Goal: Task Accomplishment & Management: Complete application form

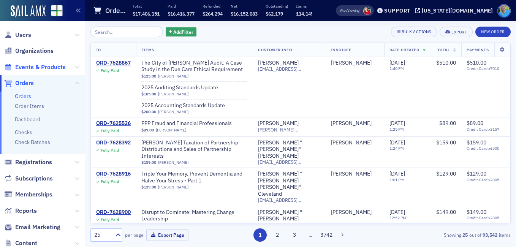
click at [47, 69] on span "Events & Products" at bounding box center [40, 67] width 51 height 8
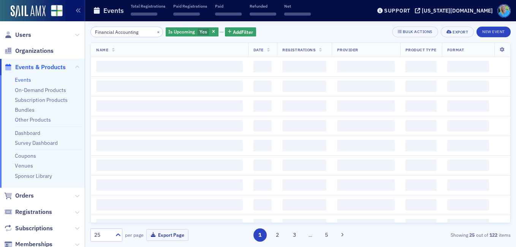
click at [140, 31] on input "Financial Accounting" at bounding box center [126, 32] width 73 height 11
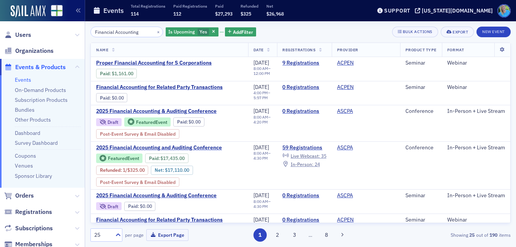
click at [143, 30] on input "Financial Accounting" at bounding box center [126, 32] width 73 height 11
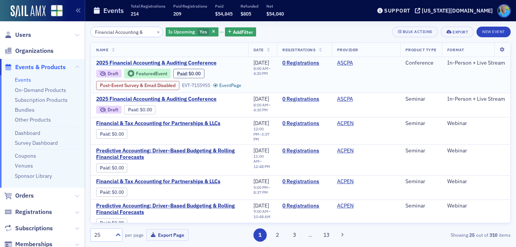
type input "Financial Accounting &"
click at [162, 60] on span "2025 Financial Accounting & Auditing Conference" at bounding box center [160, 63] width 128 height 7
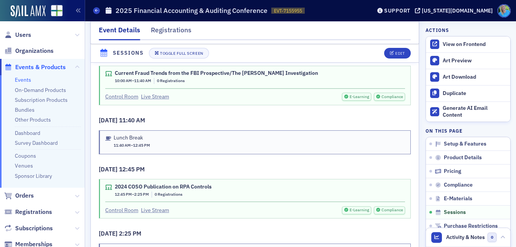
scroll to position [1368, 0]
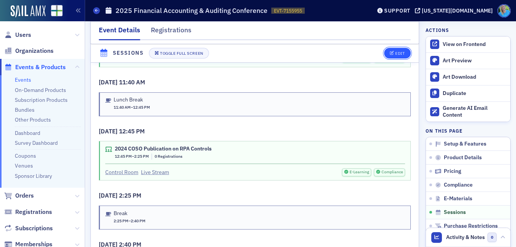
click at [397, 53] on div "Edit" at bounding box center [400, 53] width 10 height 4
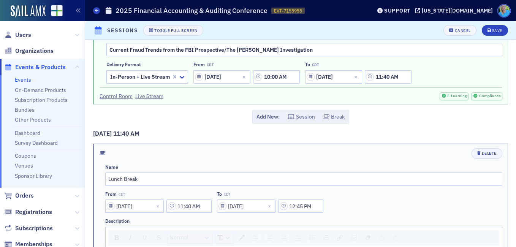
scroll to position [380, 0]
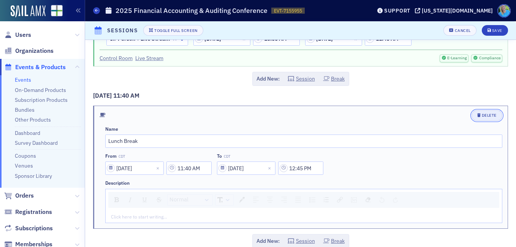
click at [485, 114] on div "Delete" at bounding box center [489, 115] width 15 height 4
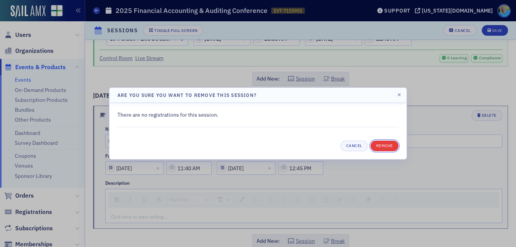
click at [383, 147] on button "Remove" at bounding box center [385, 146] width 28 height 11
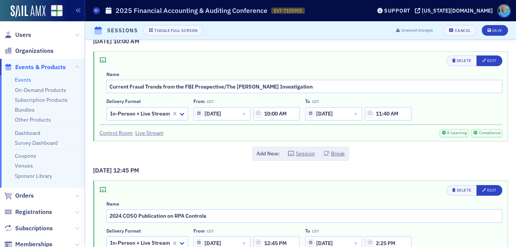
scroll to position [304, 0]
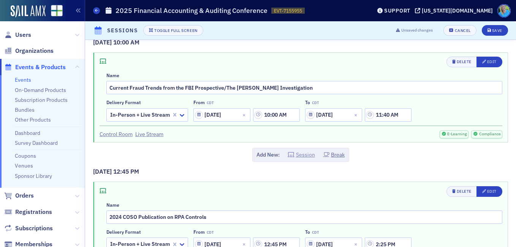
click at [291, 154] on icon "button" at bounding box center [291, 154] width 7 height 5
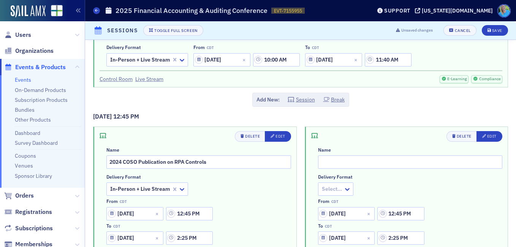
scroll to position [380, 0]
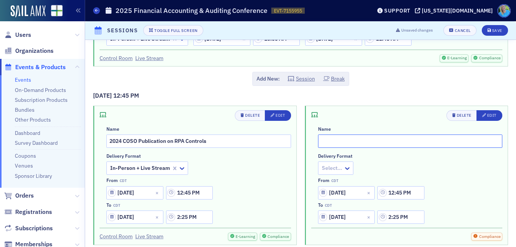
click at [329, 145] on input "text" at bounding box center [410, 141] width 185 height 13
type input "Lunch"
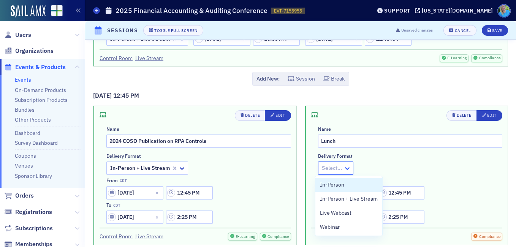
click at [346, 165] on icon at bounding box center [348, 169] width 8 height 8
click at [345, 201] on span "In-Person + Live Stream" at bounding box center [349, 199] width 58 height 8
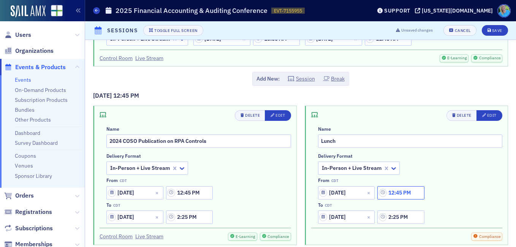
click at [391, 192] on input "12:45 PM" at bounding box center [400, 192] width 47 height 13
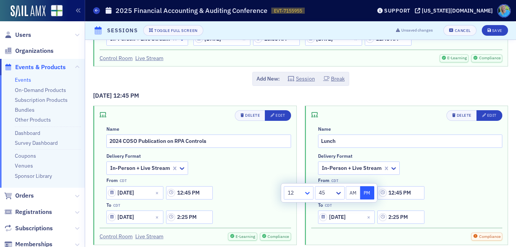
click at [309, 190] on icon at bounding box center [308, 193] width 8 height 8
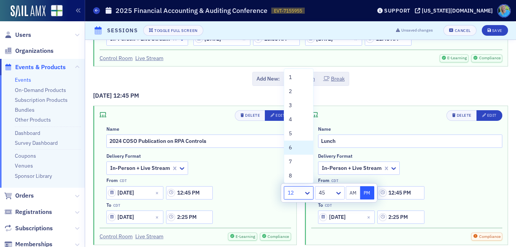
scroll to position [58, 0]
click at [450, 79] on div "Add New: Session Break" at bounding box center [300, 79] width 415 height 14
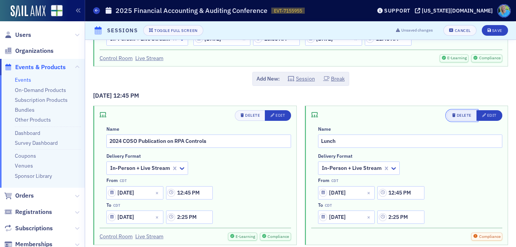
click at [458, 116] on div "Delete" at bounding box center [464, 115] width 15 height 4
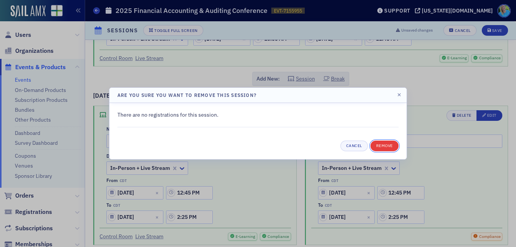
click at [381, 147] on button "Remove" at bounding box center [385, 146] width 28 height 11
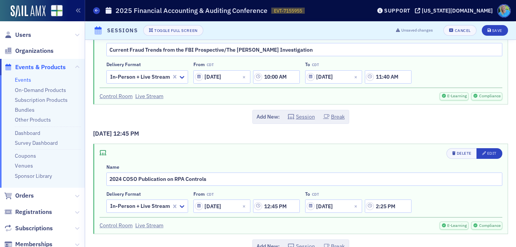
scroll to position [304, 0]
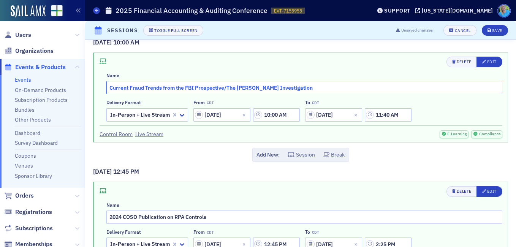
click at [309, 87] on input "Current Fraud Trends from the FBI Prospective/The Randall Beane Investigation" at bounding box center [304, 87] width 396 height 13
type input "Current Fraud Trends from the FBI Prospective/The Randall Beane Investigation &…"
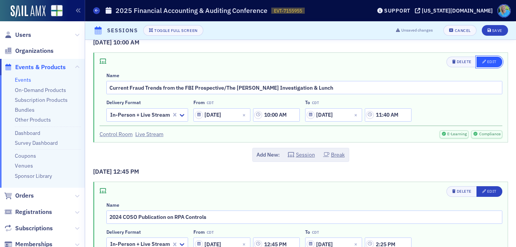
click at [482, 63] on icon "button" at bounding box center [484, 62] width 4 height 4
type input "Current Fraud Trends from the FBI Prospective/The Randall Beane Investigation &…"
click at [380, 113] on input "11:40 AM" at bounding box center [388, 114] width 47 height 13
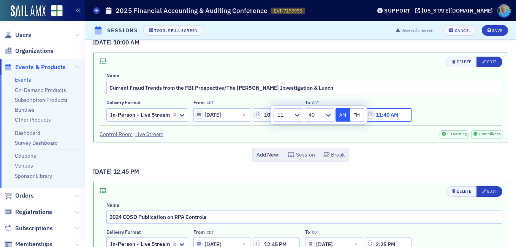
click at [385, 114] on input "11:40 AM" at bounding box center [388, 114] width 47 height 13
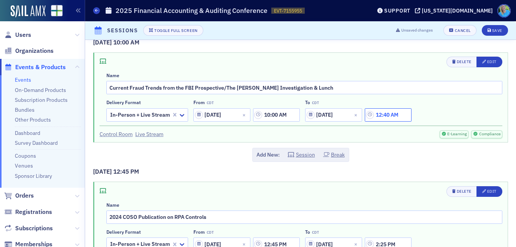
click at [392, 114] on input "12:40 AM" at bounding box center [388, 114] width 47 height 13
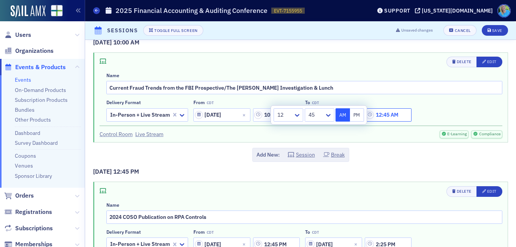
drag, startPoint x: 400, startPoint y: 113, endPoint x: 396, endPoint y: 111, distance: 4.6
click at [396, 111] on input "12:45 AM" at bounding box center [388, 114] width 47 height 13
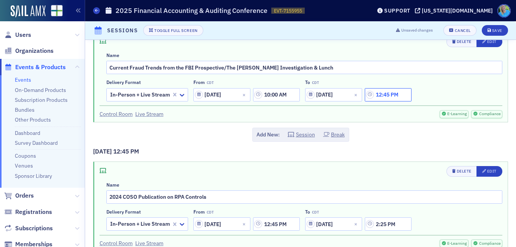
scroll to position [342, 0]
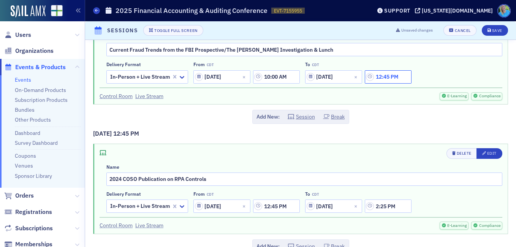
type input "12:45 PM"
click at [411, 126] on div "9/26/2025 8:00 AM Delete Edit Name Welcome & GPT & Prompt Engineering for A&A D…" at bounding box center [300, 127] width 431 height 858
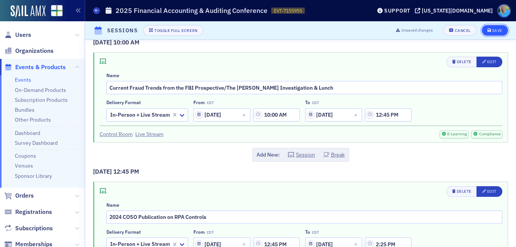
click at [492, 32] on div "Save" at bounding box center [497, 31] width 10 height 4
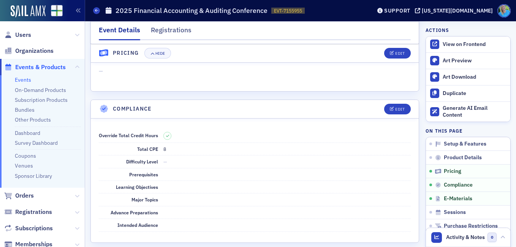
scroll to position [909, 0]
click at [27, 196] on span "Orders" at bounding box center [24, 196] width 19 height 8
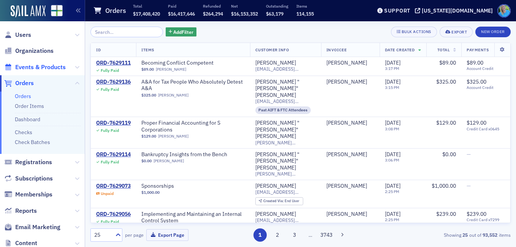
click at [36, 68] on span "Events & Products" at bounding box center [40, 67] width 51 height 8
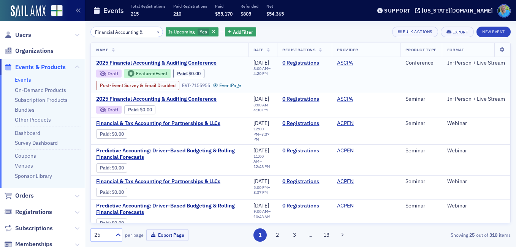
click at [175, 60] on span "2025 Financial Accounting & Auditing Conference" at bounding box center [160, 63] width 128 height 7
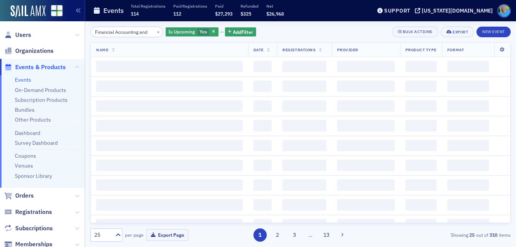
scroll to position [0, 1]
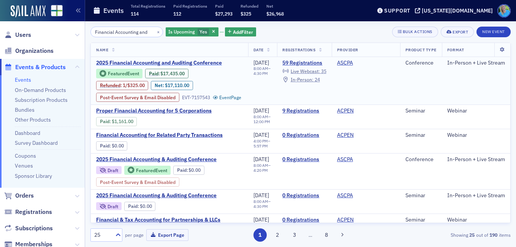
type input "Financial Accounting and"
click at [204, 62] on span "2025 Financial Accounting and Auditing Conference" at bounding box center [160, 63] width 128 height 7
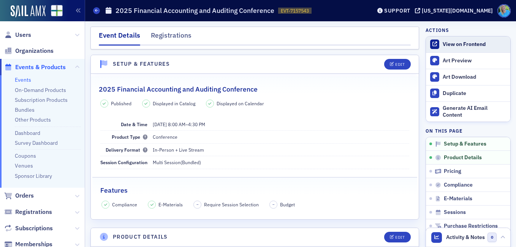
click at [458, 43] on div "View on Frontend" at bounding box center [475, 44] width 64 height 7
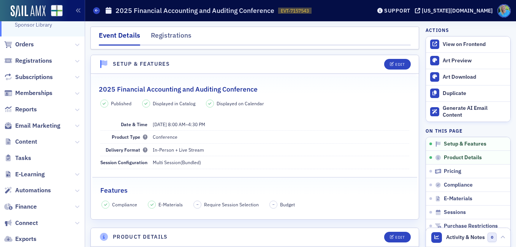
scroll to position [152, 0]
click at [42, 124] on span "Email Marketing" at bounding box center [37, 125] width 45 height 8
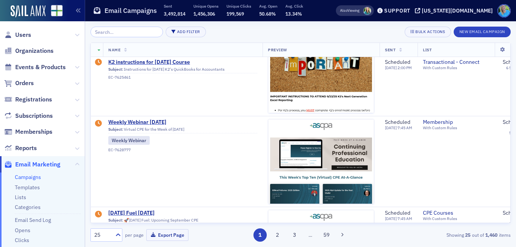
click at [54, 61] on span "Events & Products" at bounding box center [42, 67] width 85 height 16
drag, startPoint x: 54, startPoint y: 61, endPoint x: 56, endPoint y: 66, distance: 4.9
click at [55, 62] on span "Events & Products" at bounding box center [42, 67] width 85 height 16
click at [57, 67] on span "Events & Products" at bounding box center [40, 67] width 51 height 8
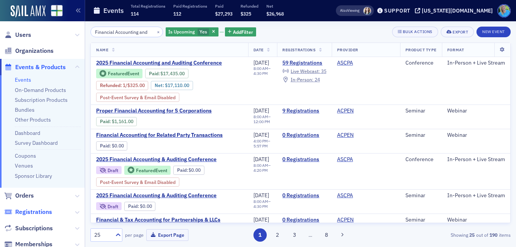
click at [35, 211] on span "Registrations" at bounding box center [33, 212] width 37 height 8
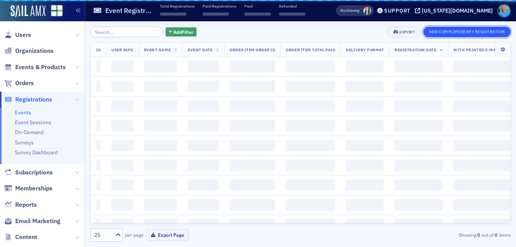
click at [450, 33] on button "New Complimentary Registration" at bounding box center [466, 32] width 87 height 11
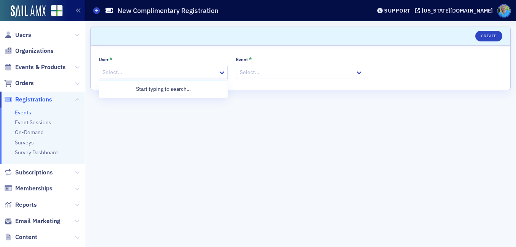
click at [194, 70] on div at bounding box center [160, 73] width 116 height 10
type input "Scott Lane"
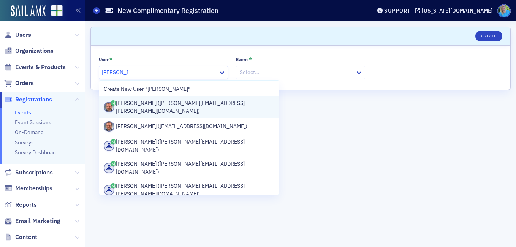
click at [171, 102] on div "Scott Lane (scott.lane@aum.edu)" at bounding box center [189, 107] width 171 height 16
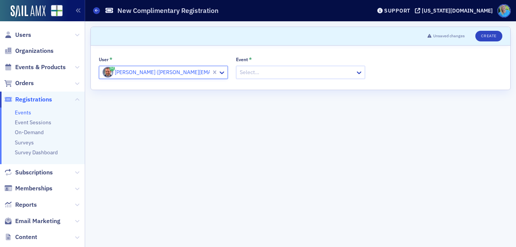
click at [262, 74] on div at bounding box center [297, 73] width 116 height 10
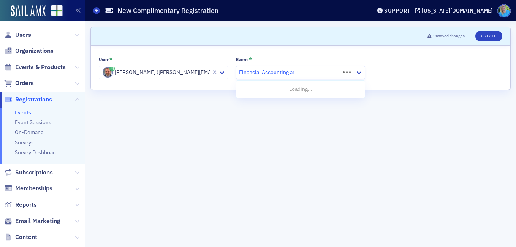
type input "Financial Accounting and"
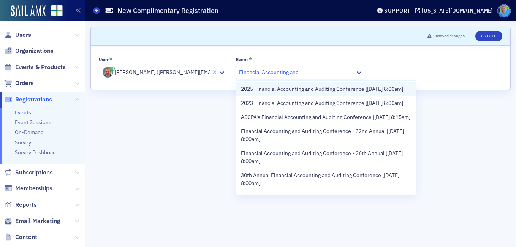
click at [271, 92] on span "2025 Financial Accounting and Auditing Conference [9/26/2025 8:00am]" at bounding box center [322, 89] width 162 height 8
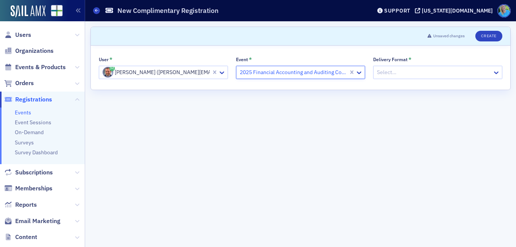
click at [392, 70] on div at bounding box center [434, 73] width 116 height 10
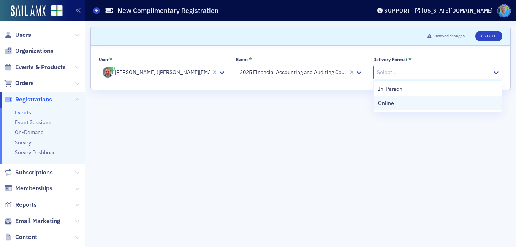
click at [395, 97] on div "Online" at bounding box center [438, 103] width 128 height 14
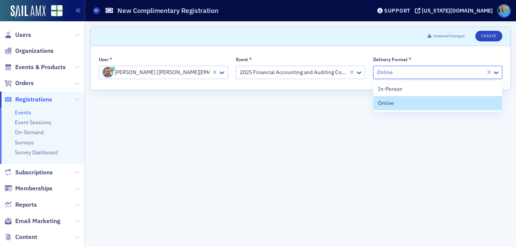
click at [397, 76] on div at bounding box center [430, 73] width 109 height 10
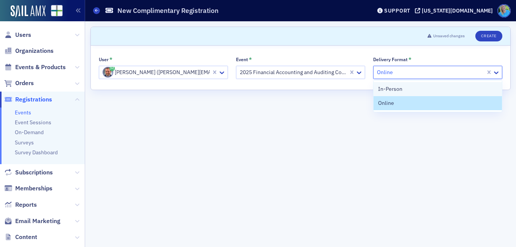
click at [397, 88] on span "In-Person" at bounding box center [390, 89] width 24 height 8
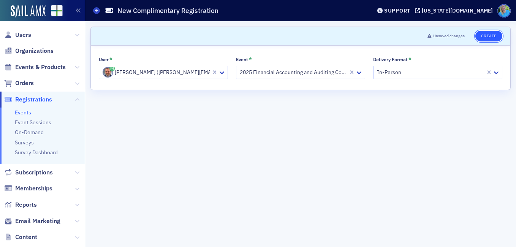
click at [489, 35] on button "Create" at bounding box center [488, 36] width 27 height 11
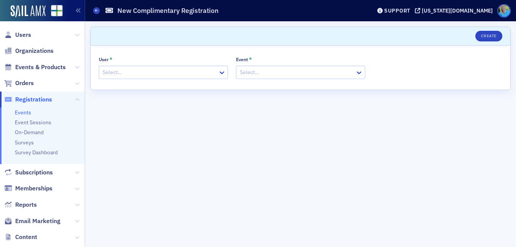
click at [33, 100] on span "Registrations" at bounding box center [33, 99] width 37 height 8
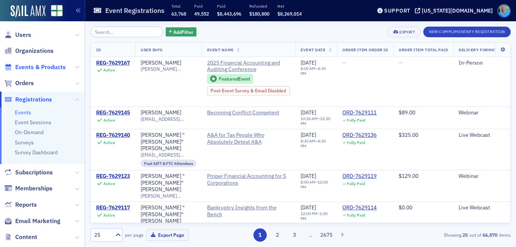
click at [52, 67] on span "Events & Products" at bounding box center [40, 67] width 51 height 8
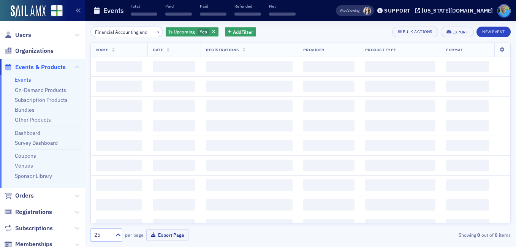
scroll to position [0, 1]
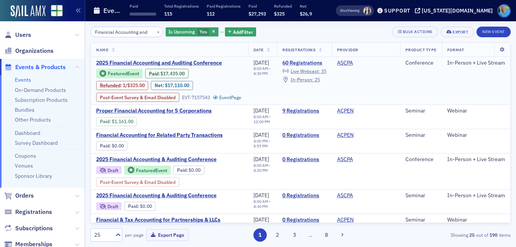
click at [309, 60] on link "60 Registrations" at bounding box center [304, 63] width 44 height 7
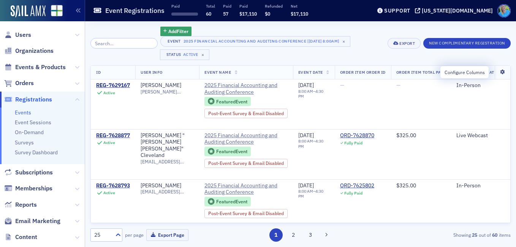
click at [497, 72] on icon at bounding box center [503, 72] width 16 height 5
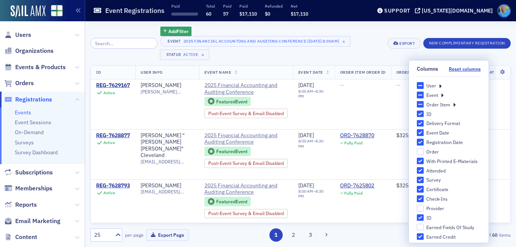
click at [439, 87] on icon at bounding box center [440, 85] width 3 height 7
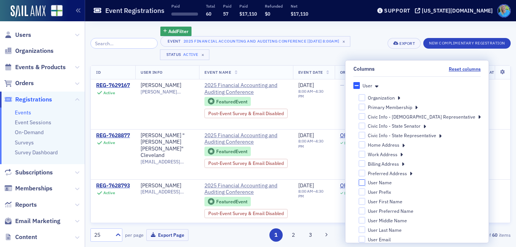
click at [366, 182] on input "User Name" at bounding box center [362, 182] width 7 height 7
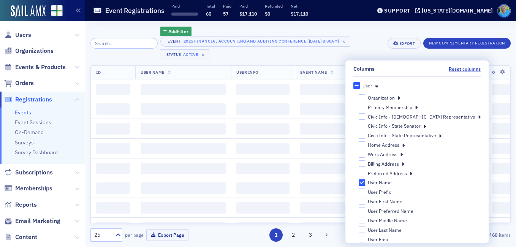
click at [366, 183] on input "User Name" at bounding box center [362, 182] width 7 height 7
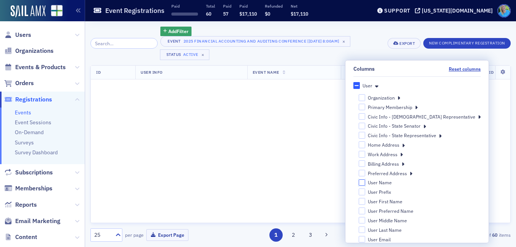
click at [366, 183] on input "User Name" at bounding box center [362, 182] width 7 height 7
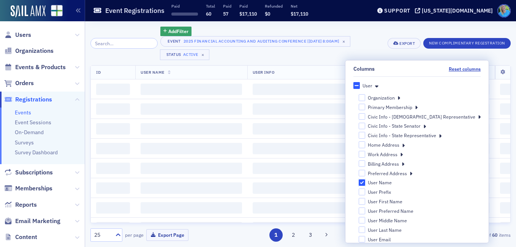
click at [366, 183] on input "User Name" at bounding box center [362, 182] width 7 height 7
checkbox input "false"
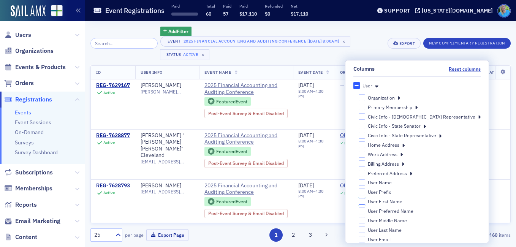
click at [366, 201] on input "User First Name" at bounding box center [362, 201] width 7 height 7
checkbox input "true"
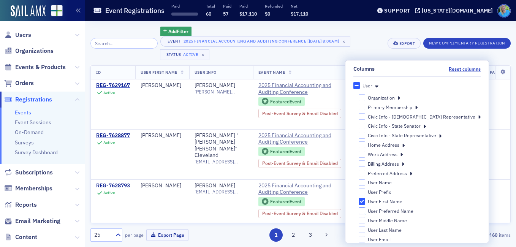
click at [366, 209] on input "User Preferred Name" at bounding box center [362, 210] width 7 height 7
checkbox input "true"
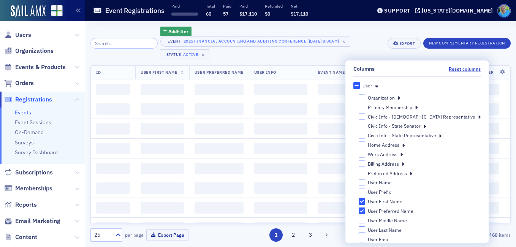
click at [366, 231] on input "User Last Name" at bounding box center [362, 229] width 7 height 7
checkbox input "true"
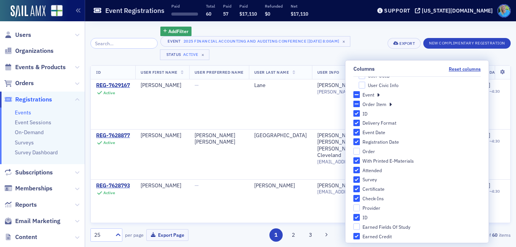
scroll to position [489, 0]
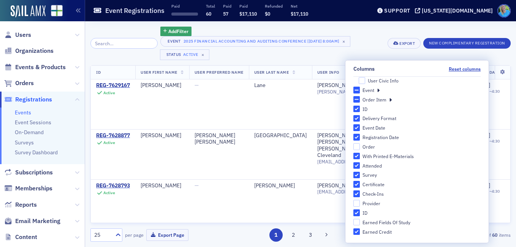
click at [416, 53] on div "Add Filter Event 2025 Financial Accounting and Auditing Conference [9/26/2025 8…" at bounding box center [300, 43] width 420 height 33
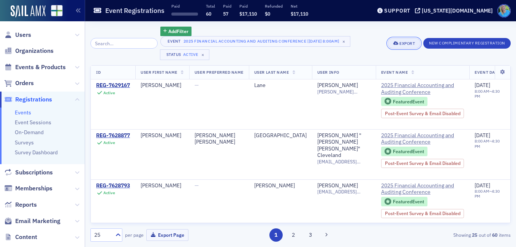
click at [404, 43] on div "Export" at bounding box center [407, 43] width 16 height 4
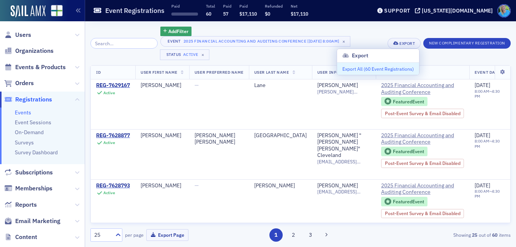
click at [384, 68] on button "Export All ( 60 Event Registrations )" at bounding box center [378, 69] width 82 height 12
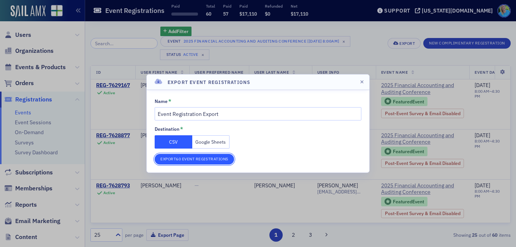
click at [182, 162] on button "Export 60 Event Registrations" at bounding box center [194, 159] width 79 height 11
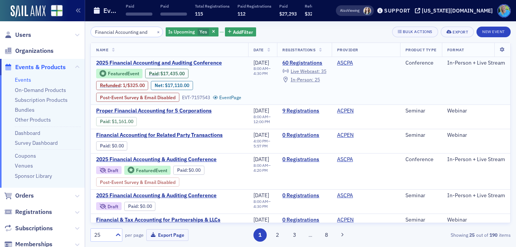
click at [175, 63] on span "2025 Financial Accounting and Auditing Conference" at bounding box center [160, 63] width 128 height 7
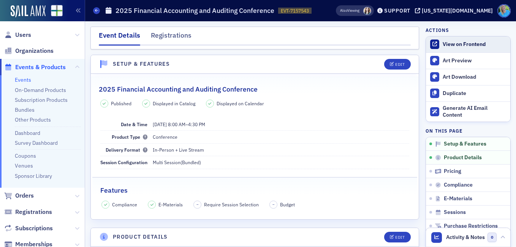
click at [456, 44] on div "View on Frontend" at bounding box center [475, 44] width 64 height 7
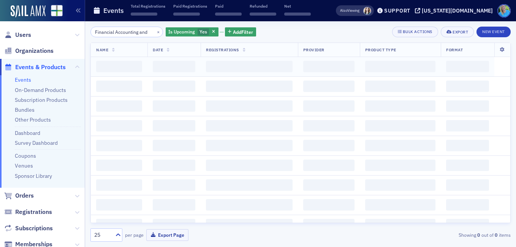
scroll to position [0, 1]
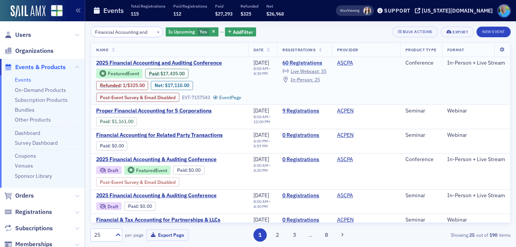
click at [307, 61] on link "60 Registrations" at bounding box center [304, 63] width 44 height 7
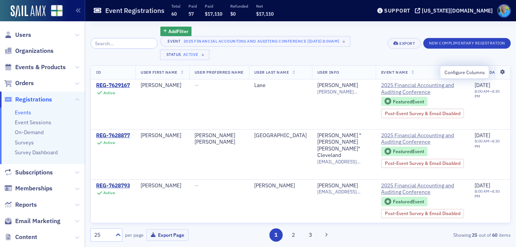
click at [496, 72] on icon at bounding box center [503, 72] width 16 height 5
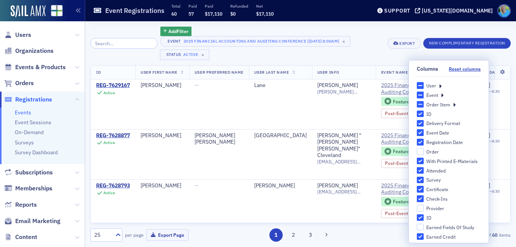
click at [439, 86] on icon at bounding box center [440, 85] width 3 height 7
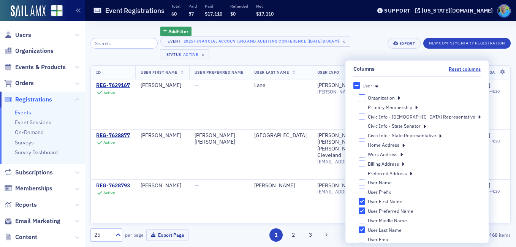
click at [366, 99] on input "Organization" at bounding box center [362, 97] width 7 height 7
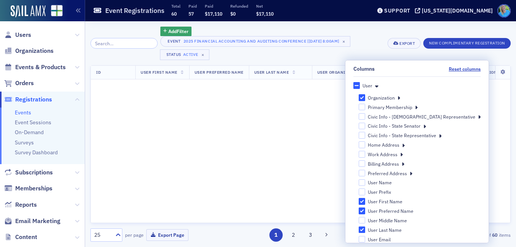
click at [369, 52] on div "Event 2025 Financial Accounting and Auditing Conference [9/26/2025 8:00am] × St…" at bounding box center [271, 48] width 222 height 24
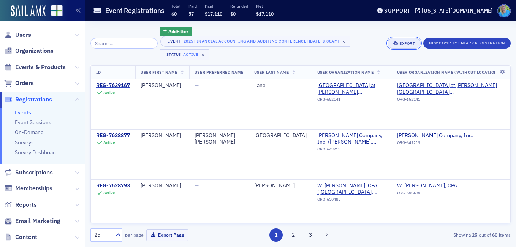
click at [399, 44] on div "Export" at bounding box center [407, 43] width 16 height 4
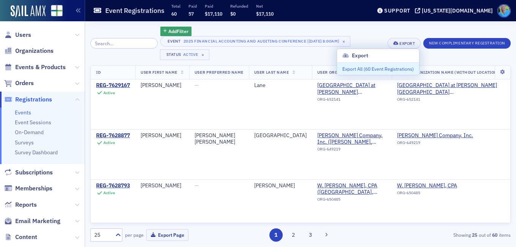
click at [376, 67] on button "Export All ( 60 Event Registrations )" at bounding box center [378, 69] width 82 height 12
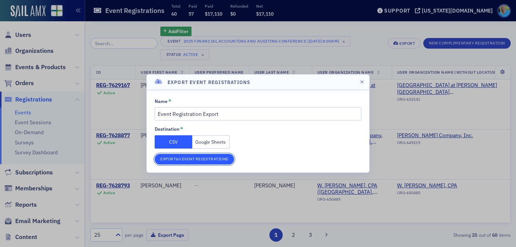
click at [209, 162] on button "Export 60 Event Registrations" at bounding box center [194, 159] width 79 height 11
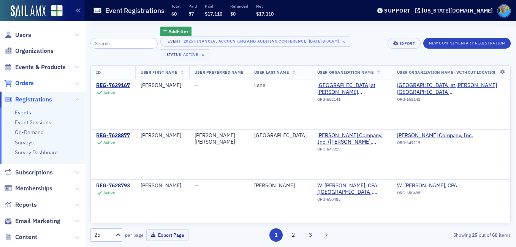
click at [17, 84] on span "Orders" at bounding box center [24, 83] width 19 height 8
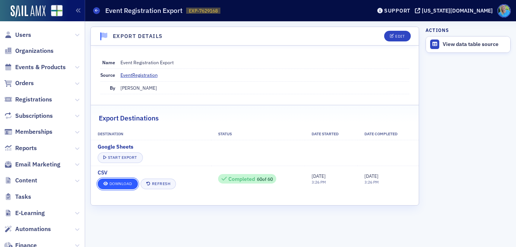
click at [119, 187] on link "Download" at bounding box center [118, 184] width 40 height 11
click at [470, 122] on aside "Actions View data table source" at bounding box center [468, 134] width 85 height 226
click at [116, 181] on link "Download" at bounding box center [118, 184] width 40 height 11
click at [234, 59] on dd "Event Registration Export" at bounding box center [264, 62] width 289 height 12
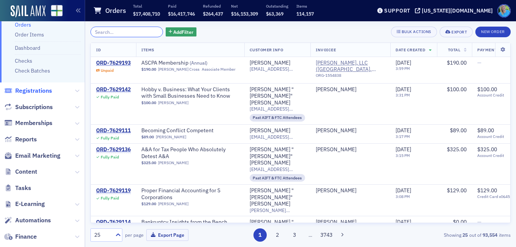
scroll to position [150, 0]
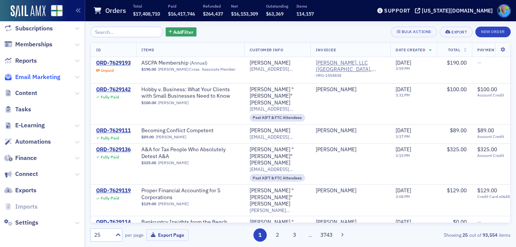
click at [44, 75] on span "Email Marketing" at bounding box center [37, 77] width 45 height 8
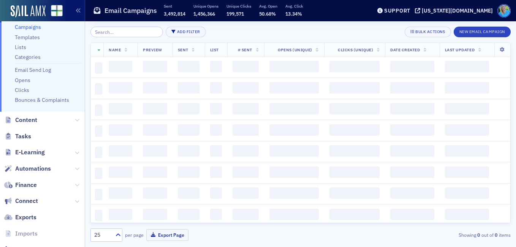
scroll to position [87, 0]
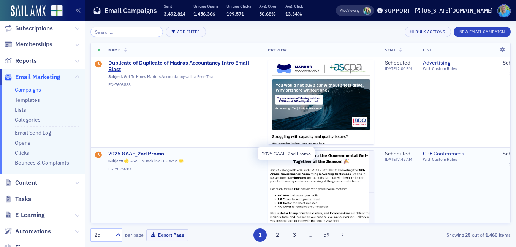
click at [151, 154] on span "2025 GAAF_2nd Promo" at bounding box center [182, 153] width 149 height 7
